Goal: Transaction & Acquisition: Purchase product/service

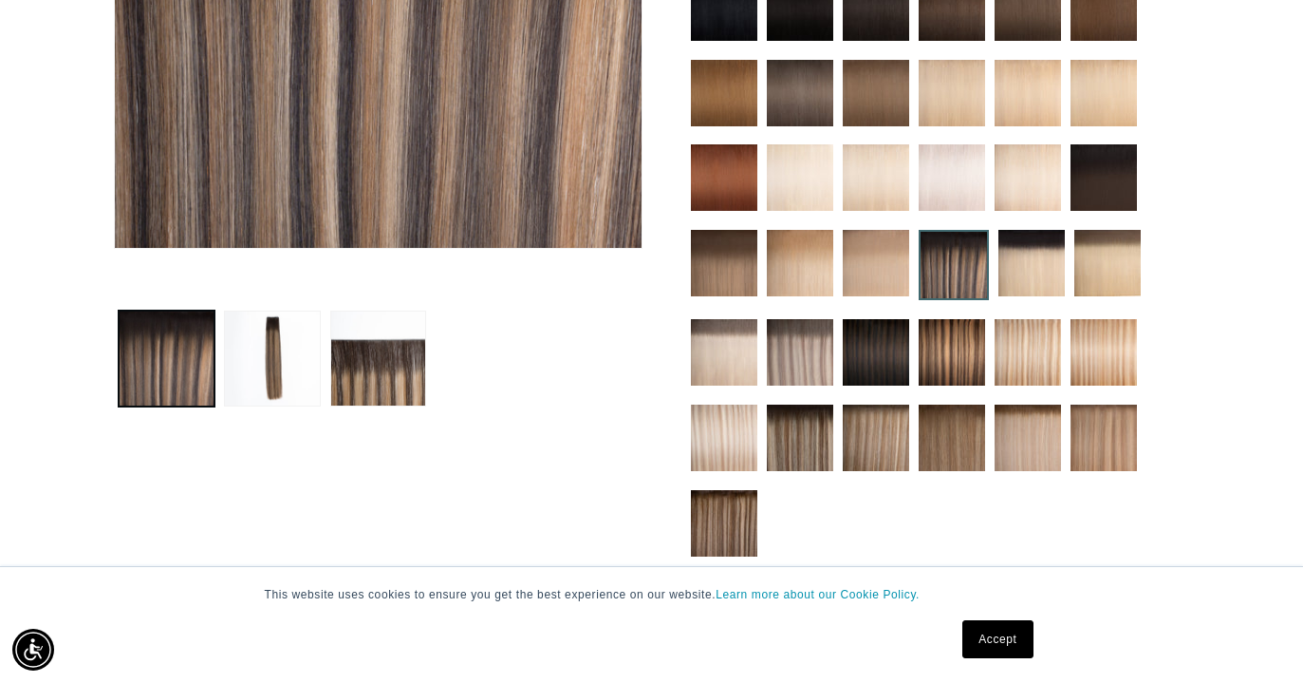
scroll to position [581, 0]
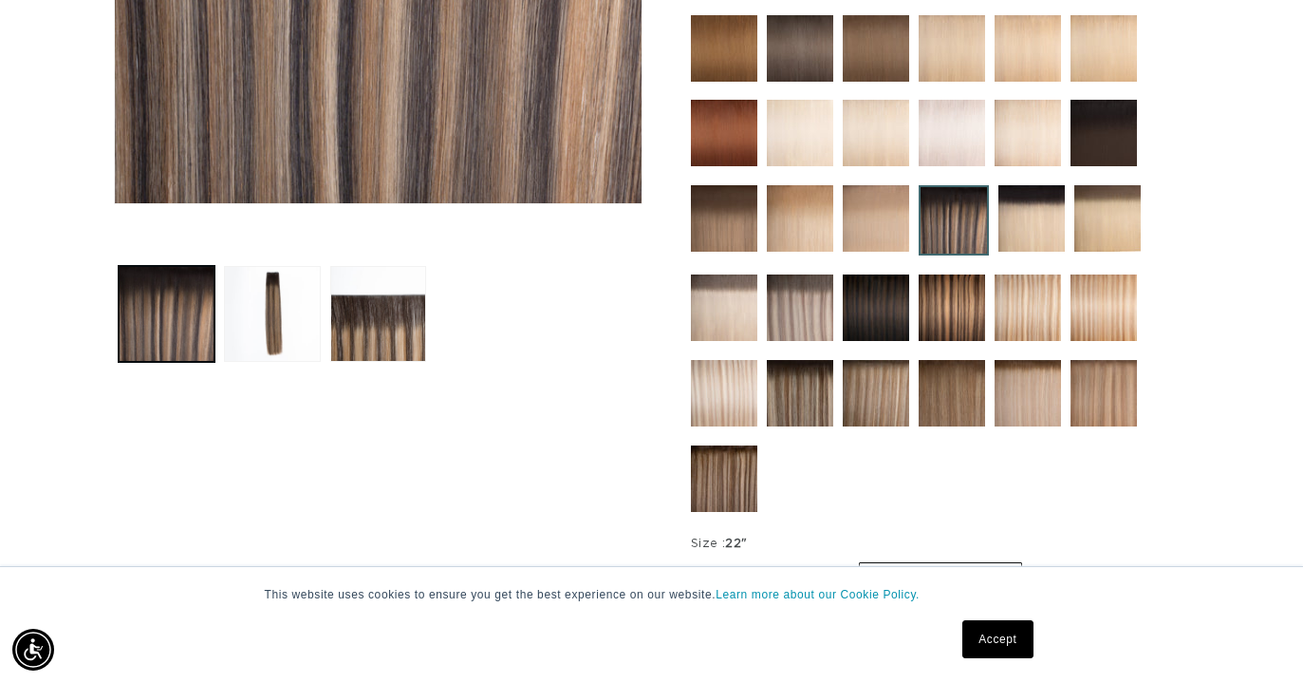
click at [966, 298] on img at bounding box center [952, 307] width 66 height 66
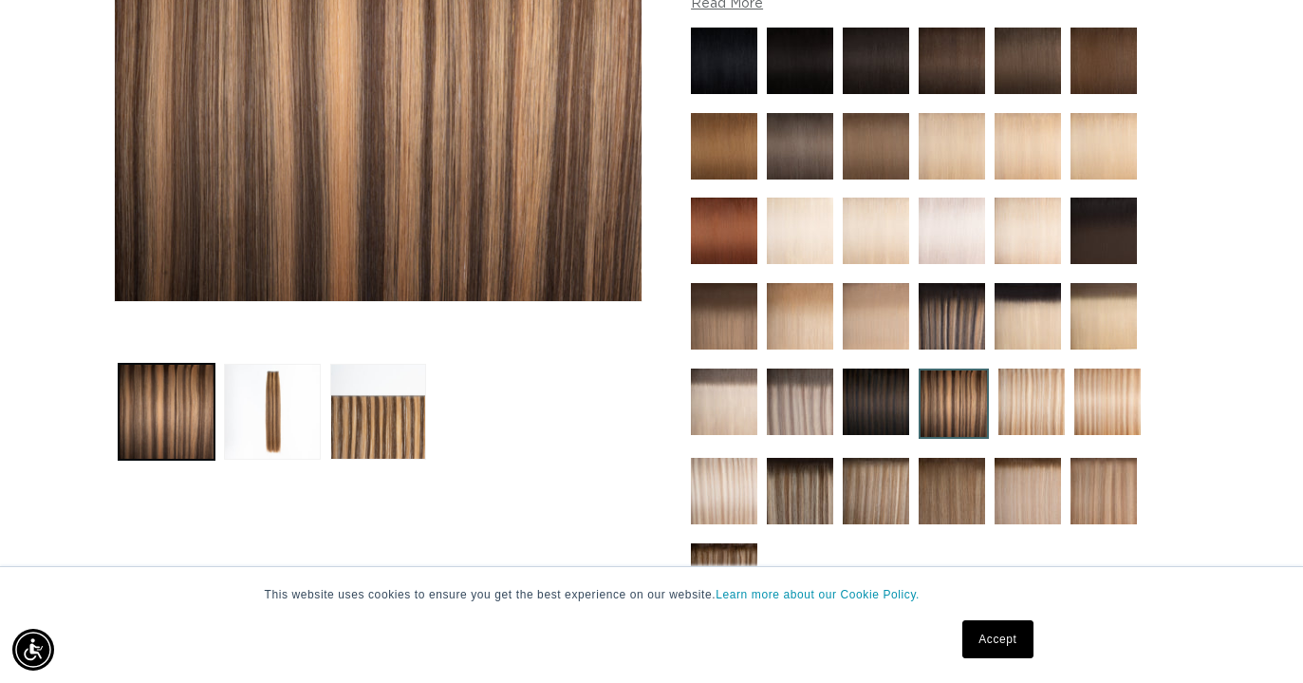
scroll to position [0, 1169]
click at [963, 301] on img at bounding box center [952, 316] width 66 height 66
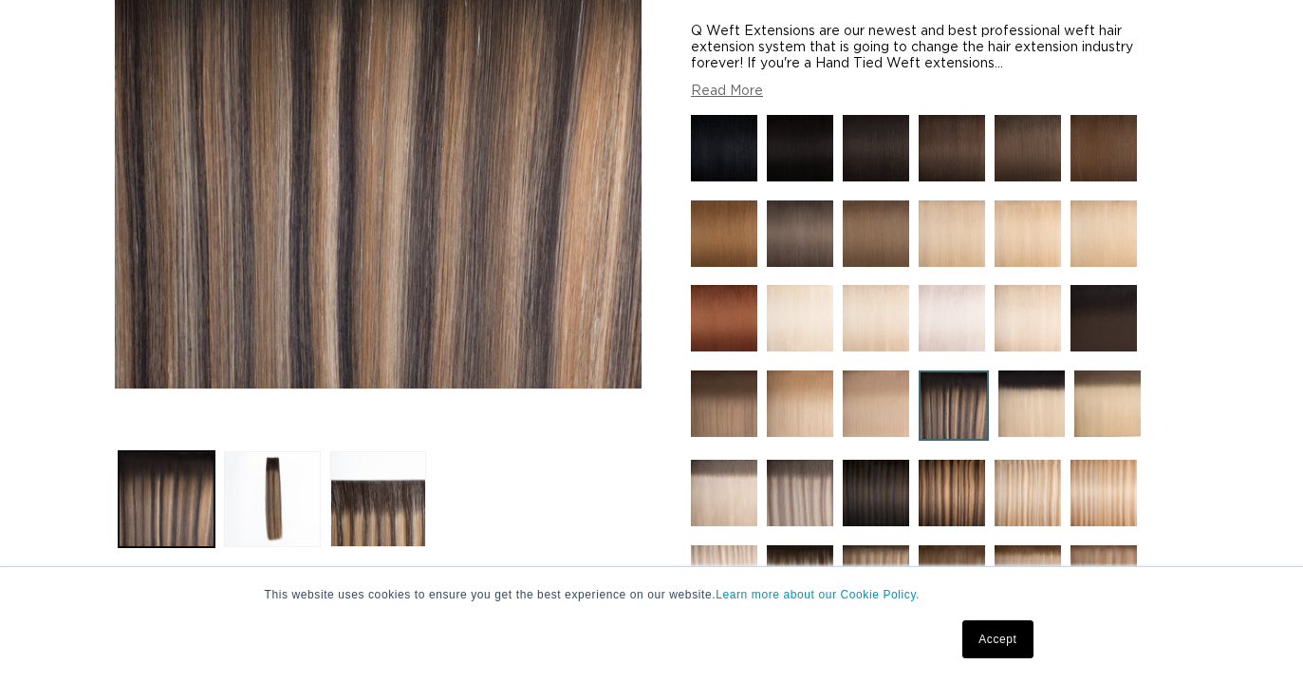
scroll to position [645, 0]
